Goal: Task Accomplishment & Management: Complete application form

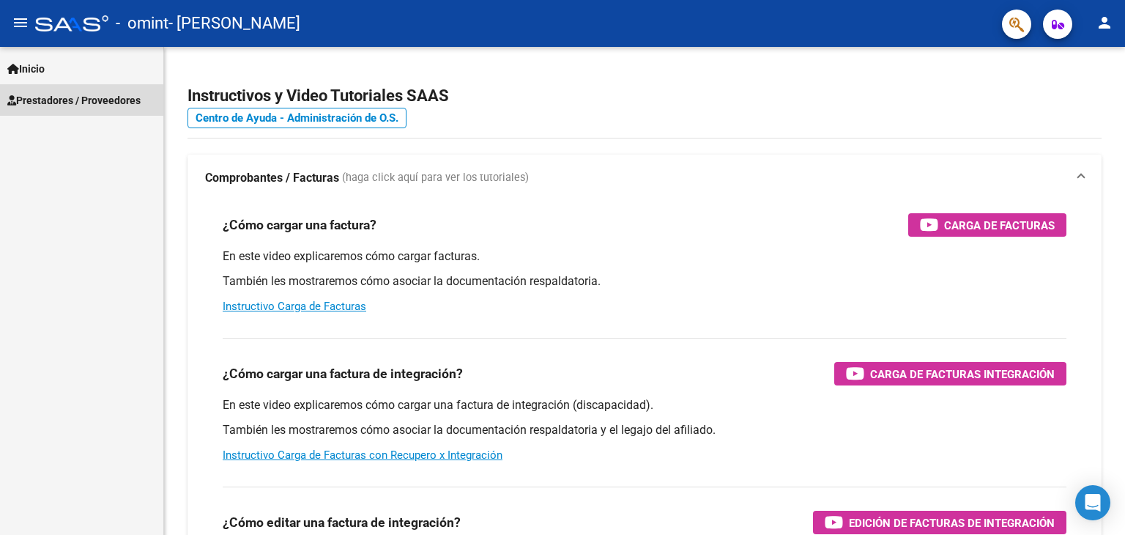
click at [75, 104] on span "Prestadores / Proveedores" at bounding box center [73, 100] width 133 height 16
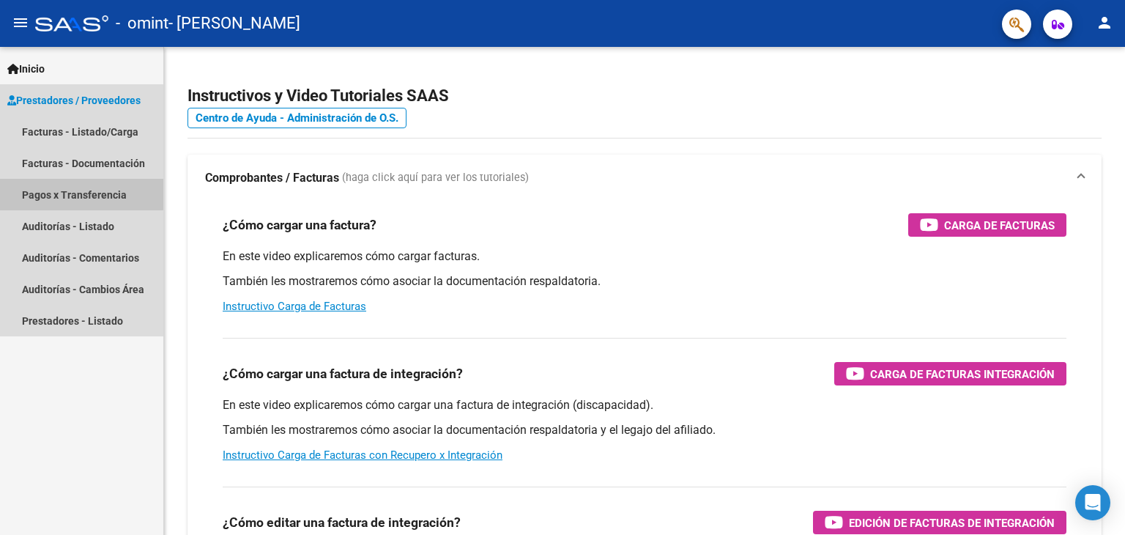
click at [66, 189] on link "Pagos x Transferencia" at bounding box center [81, 194] width 163 height 31
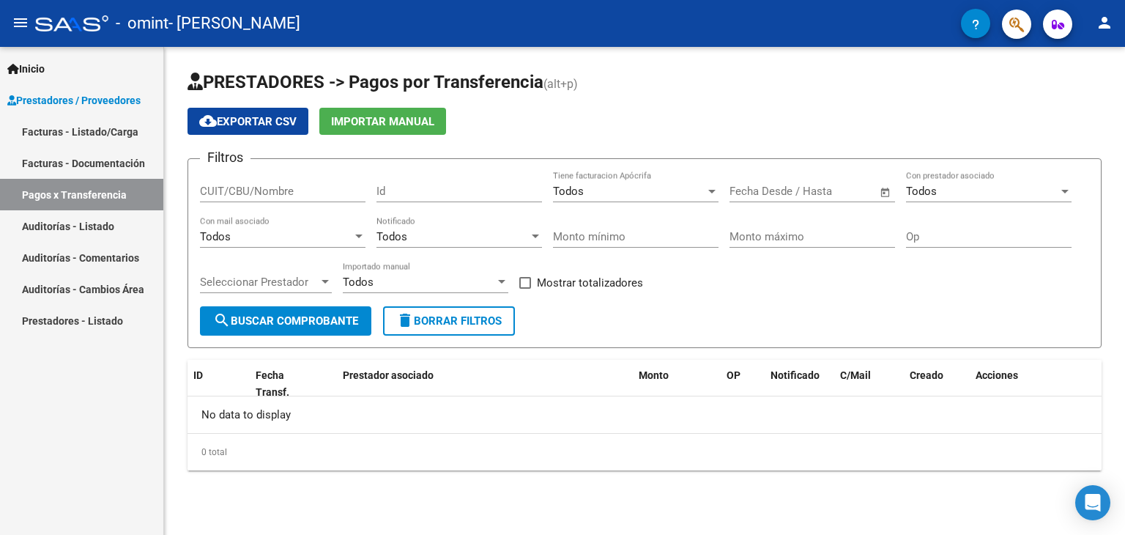
click at [793, 199] on div "Fecha inicio – Fecha fin Fecha Desde / Hasta" at bounding box center [804, 186] width 148 height 31
click at [886, 193] on span "Open calendar" at bounding box center [885, 191] width 35 height 35
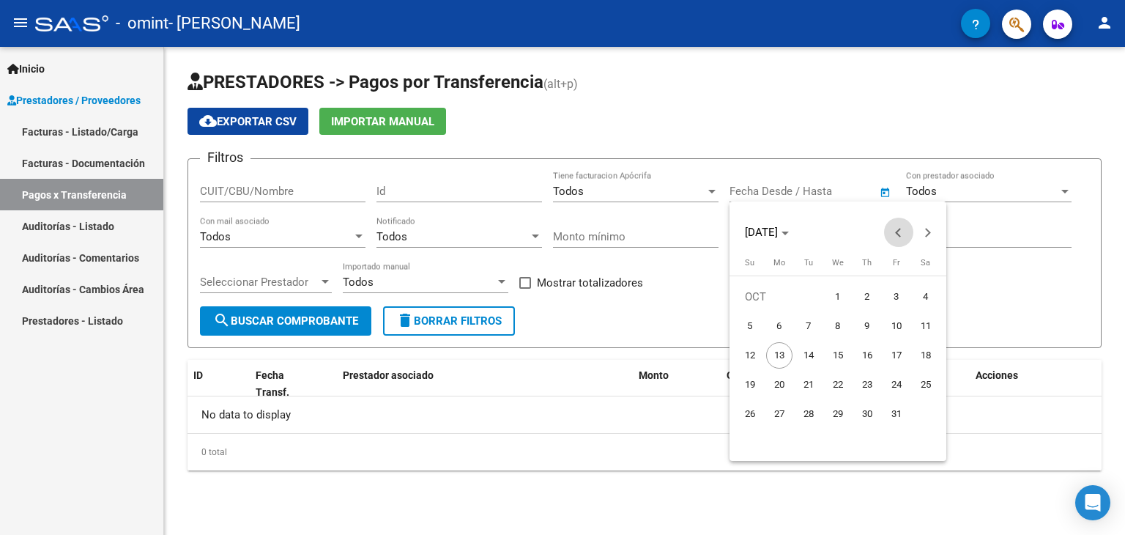
click at [899, 235] on button "Previous month" at bounding box center [898, 232] width 29 height 29
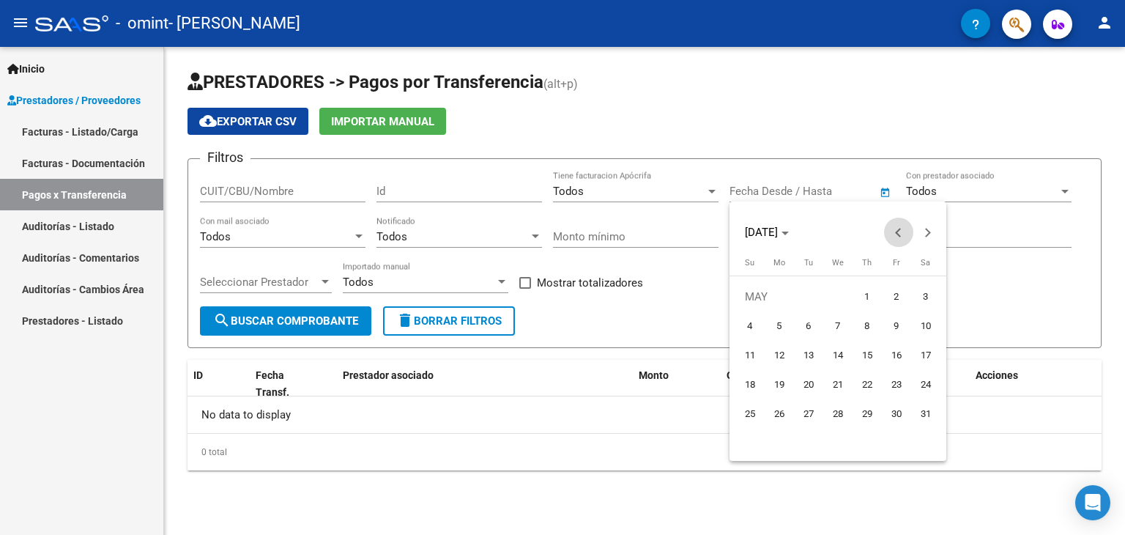
click at [899, 235] on button "Previous month" at bounding box center [898, 232] width 29 height 29
click at [923, 294] on span "1" at bounding box center [926, 296] width 26 height 26
type input "[DATE]"
click at [312, 320] on div at bounding box center [562, 267] width 1125 height 535
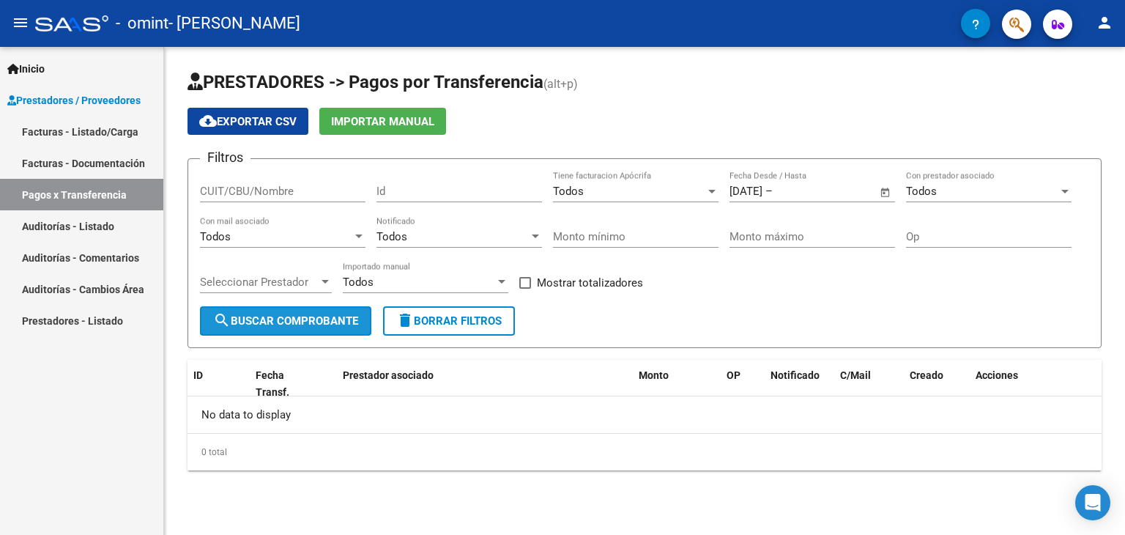
click at [312, 320] on span "search Buscar Comprobante" at bounding box center [285, 320] width 145 height 13
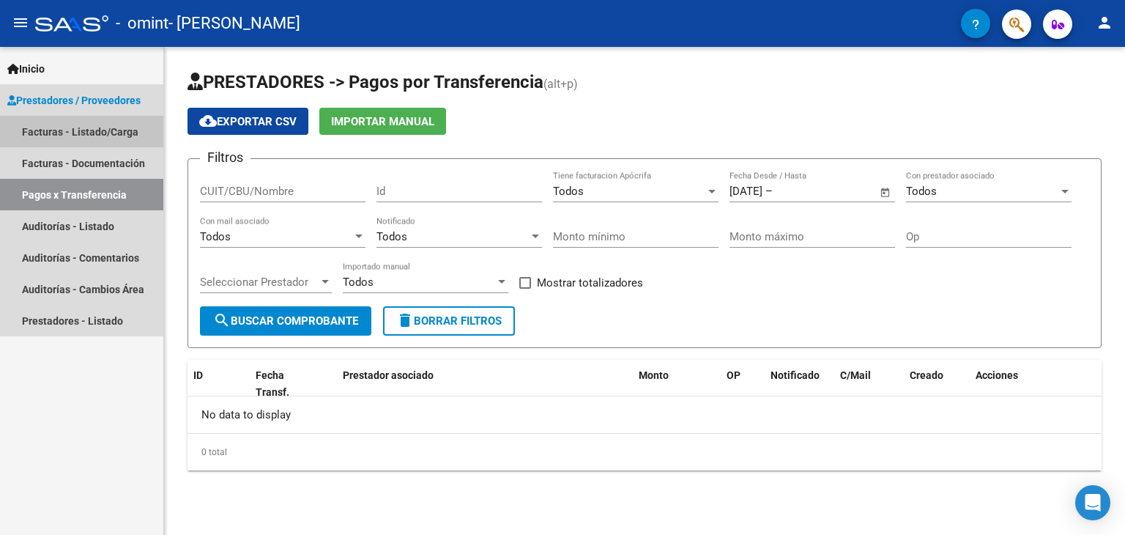
click at [84, 136] on link "Facturas - Listado/Carga" at bounding box center [81, 131] width 163 height 31
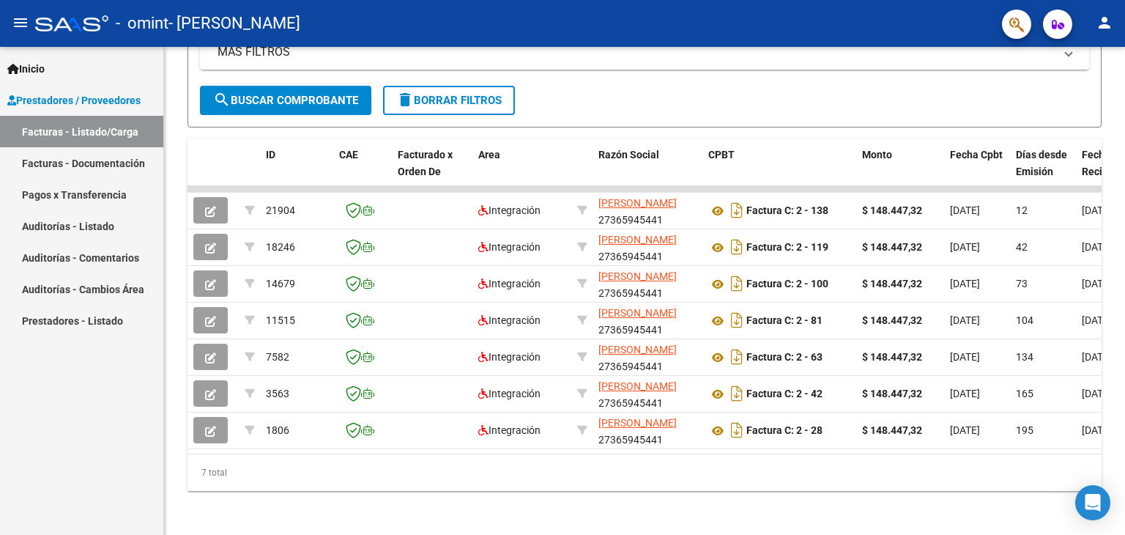
scroll to position [332, 0]
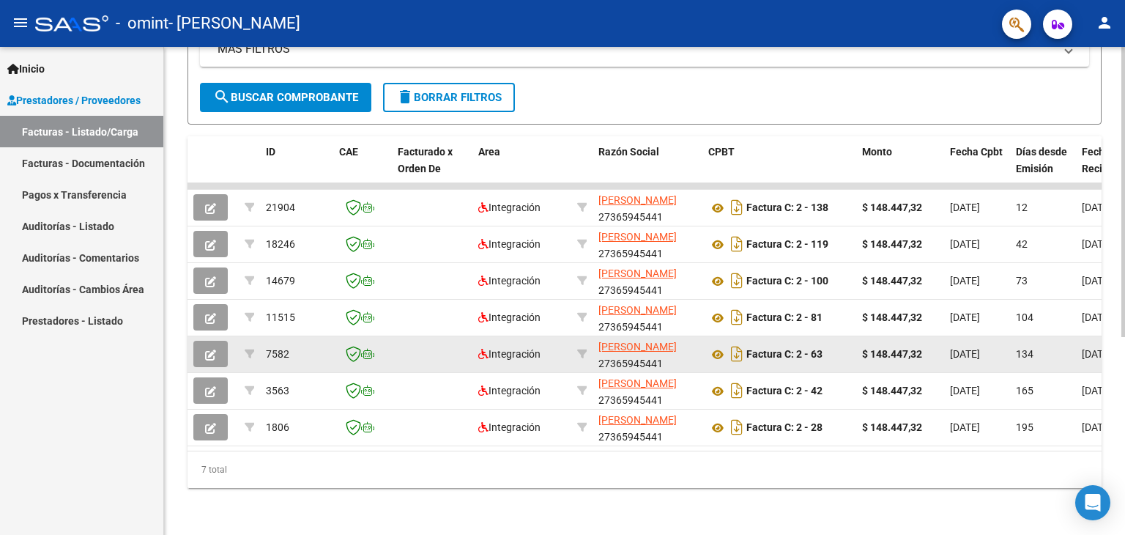
click at [765, 359] on datatable-body-cell "Factura C: 2 - 63" at bounding box center [780, 354] width 154 height 36
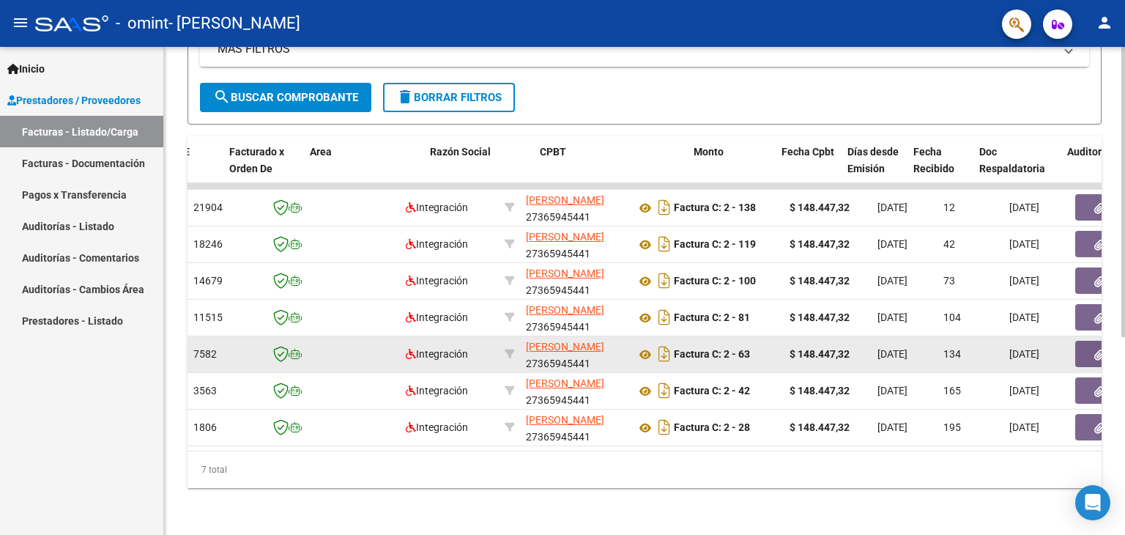
scroll to position [0, 0]
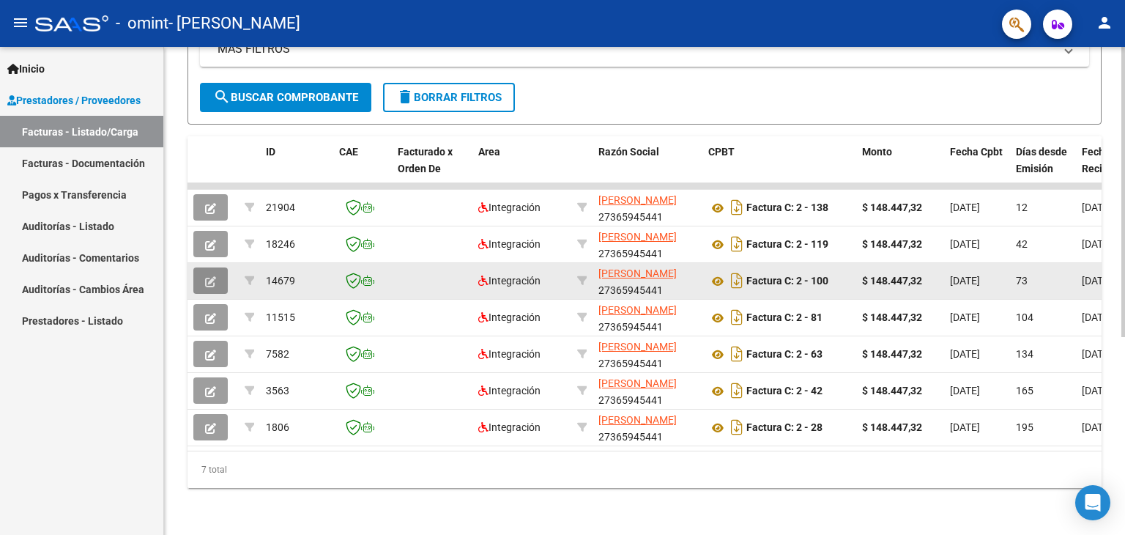
click at [211, 276] on icon "button" at bounding box center [210, 281] width 11 height 11
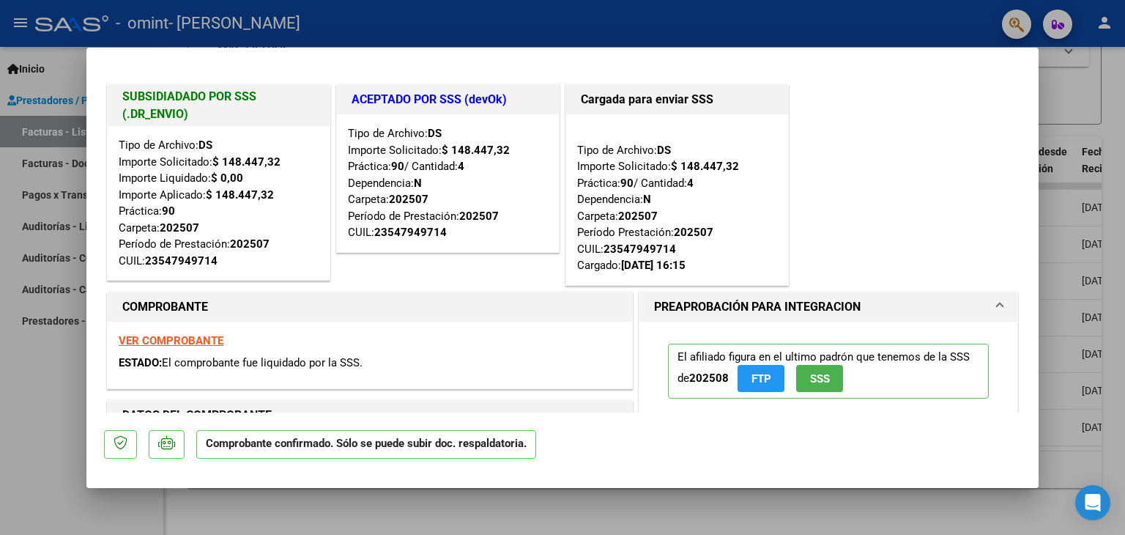
click at [1075, 108] on div at bounding box center [562, 267] width 1125 height 535
type input "$ 0,00"
